Goal: Information Seeking & Learning: Learn about a topic

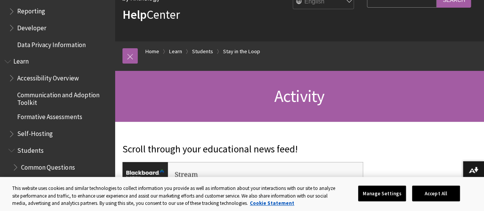
scroll to position [596, 0]
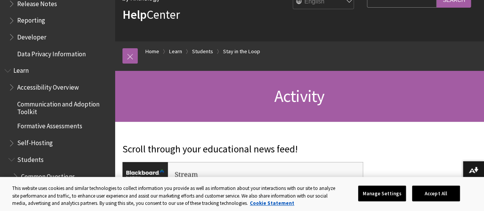
click at [29, 163] on span "Students" at bounding box center [30, 158] width 26 height 10
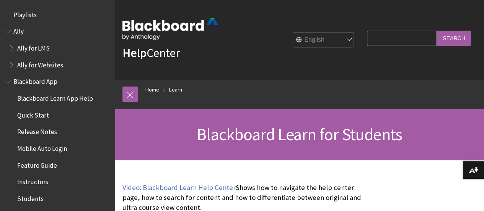
click at [406, 38] on input "Search Query" at bounding box center [402, 38] width 70 height 15
click at [126, 96] on link at bounding box center [130, 94] width 15 height 15
